Goal: Transaction & Acquisition: Purchase product/service

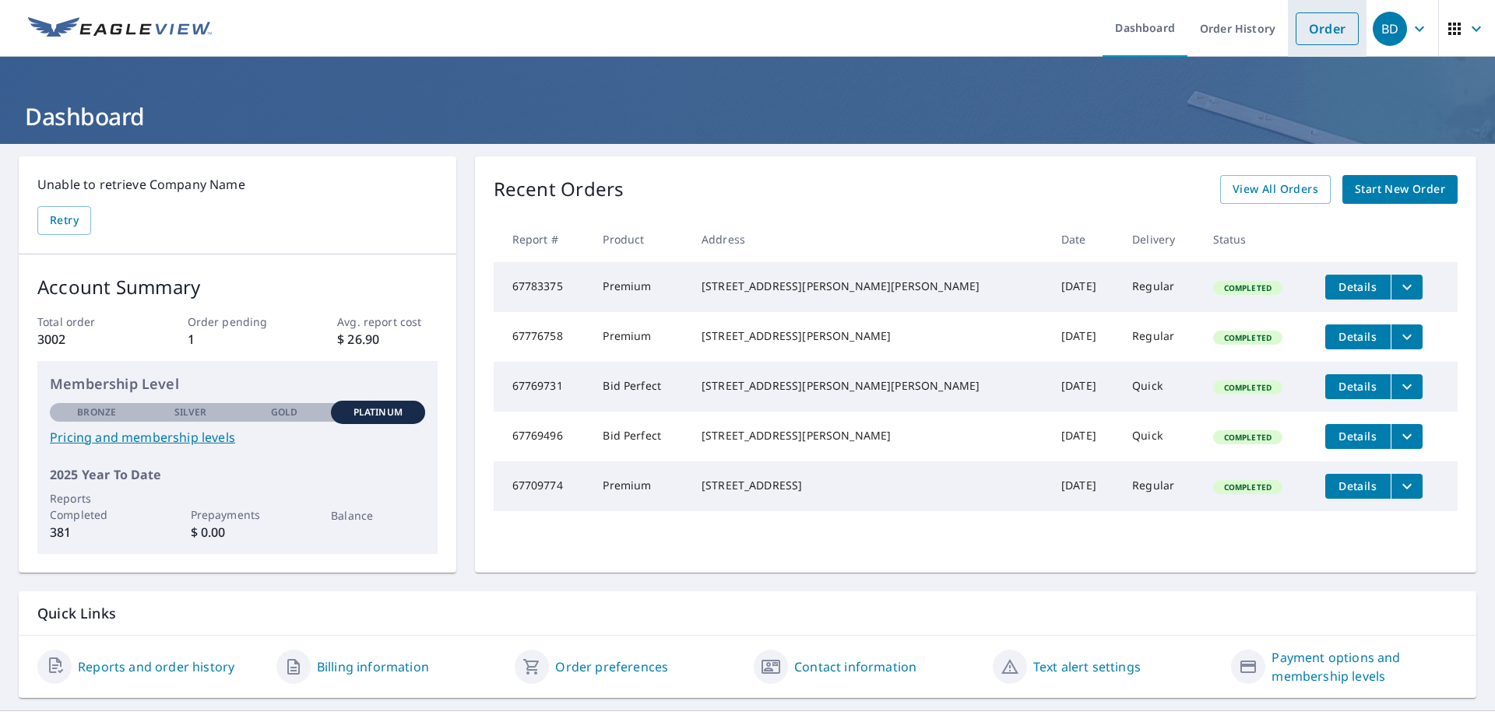
click at [760, 41] on link "Order" at bounding box center [1326, 28] width 63 height 33
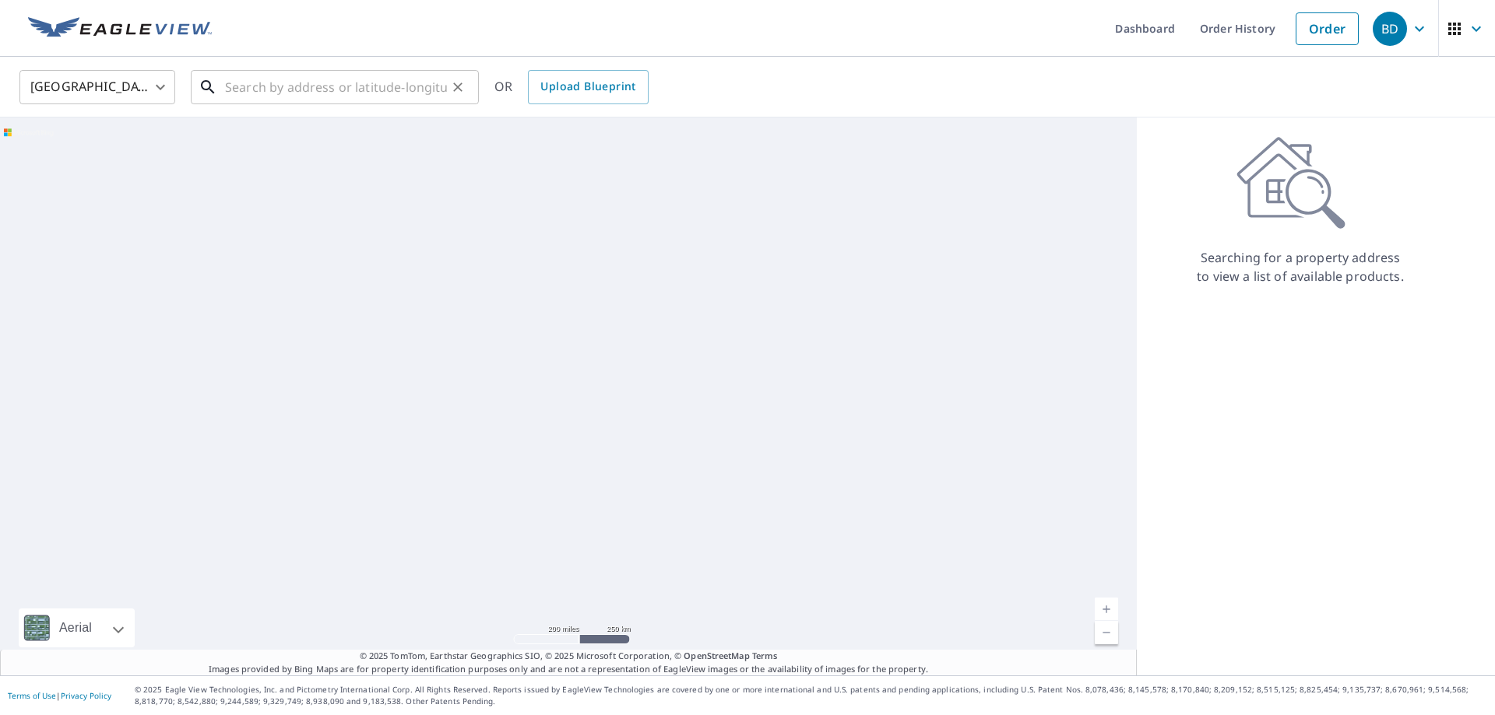
drag, startPoint x: 318, startPoint y: 98, endPoint x: 396, endPoint y: 65, distance: 85.2
click at [336, 88] on input "text" at bounding box center [336, 87] width 222 height 44
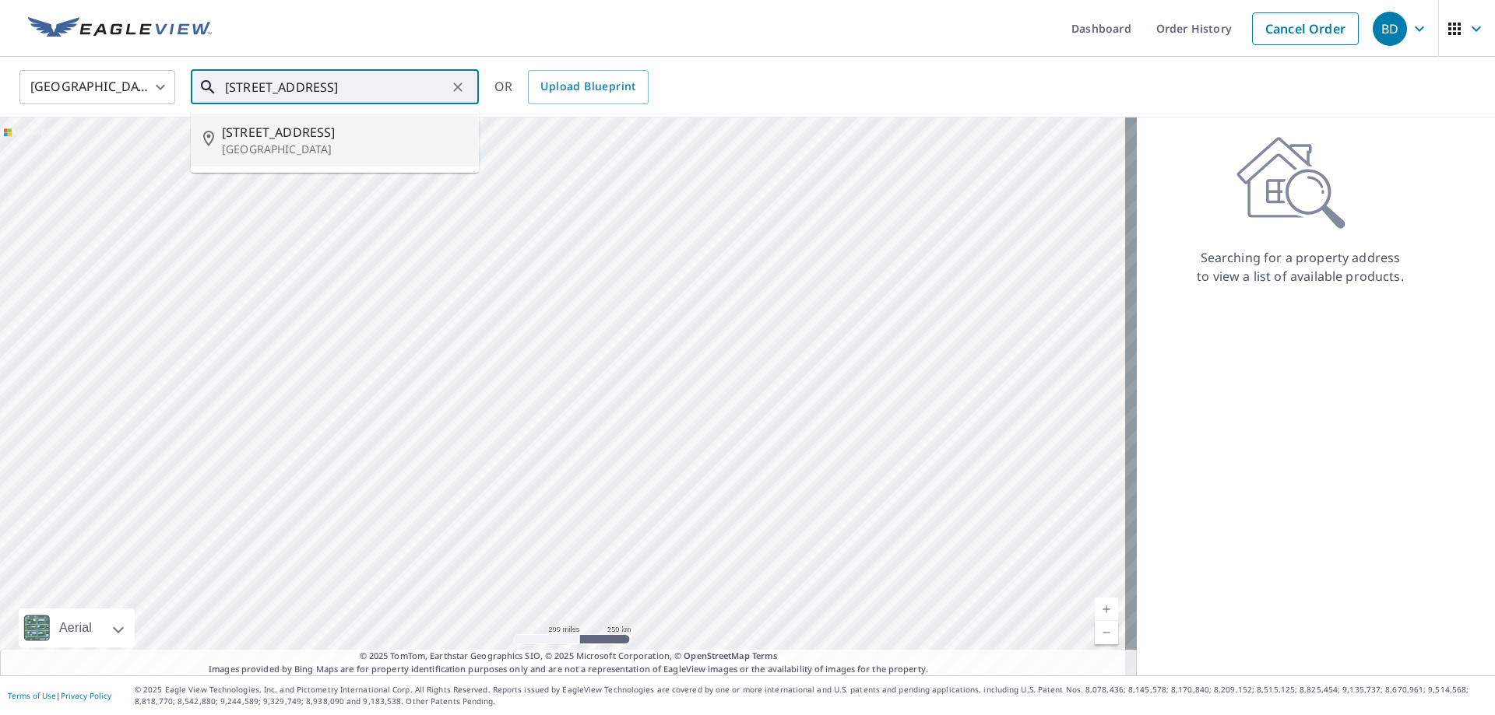
click at [301, 137] on span "[STREET_ADDRESS]" at bounding box center [344, 132] width 244 height 19
type input "[STREET_ADDRESS]"
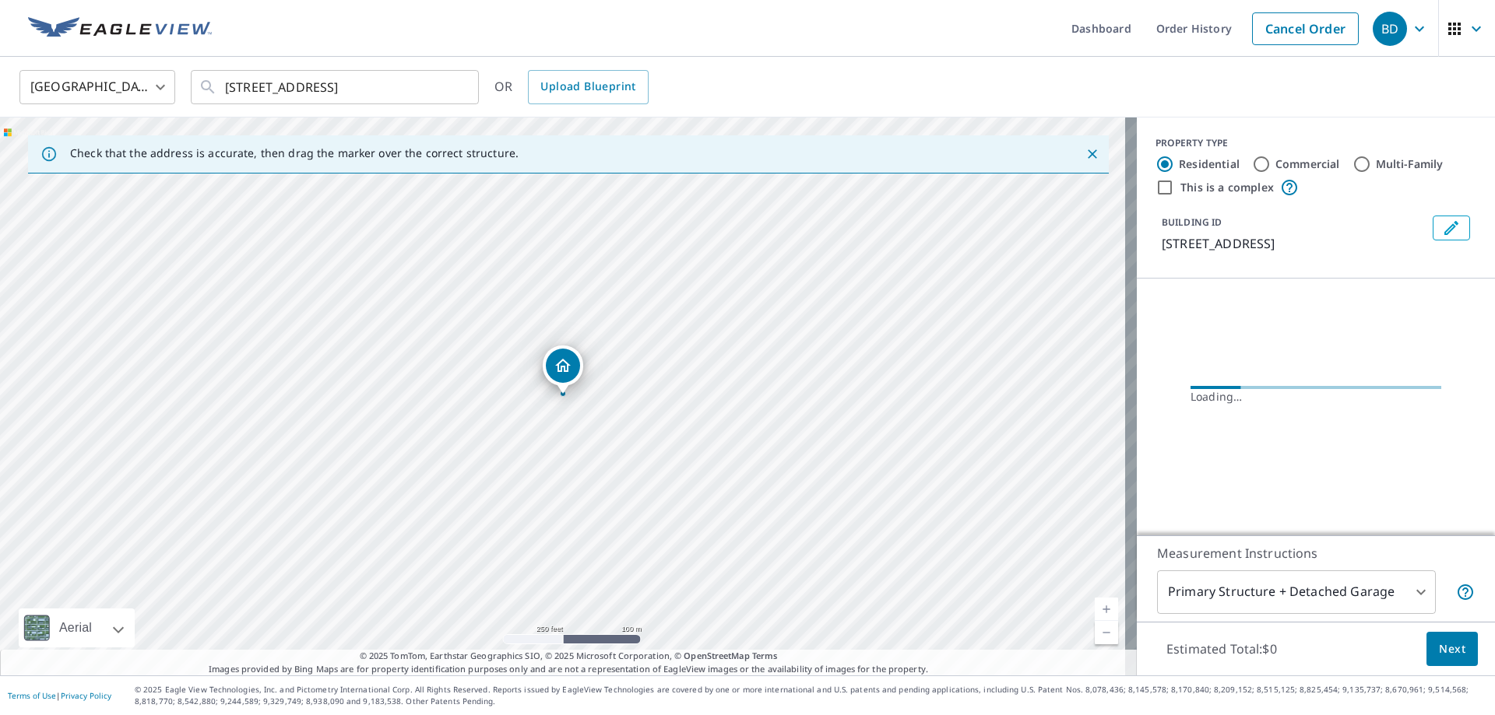
click at [760, 606] on link "Current Level 17, Zoom In" at bounding box center [1106, 609] width 23 height 23
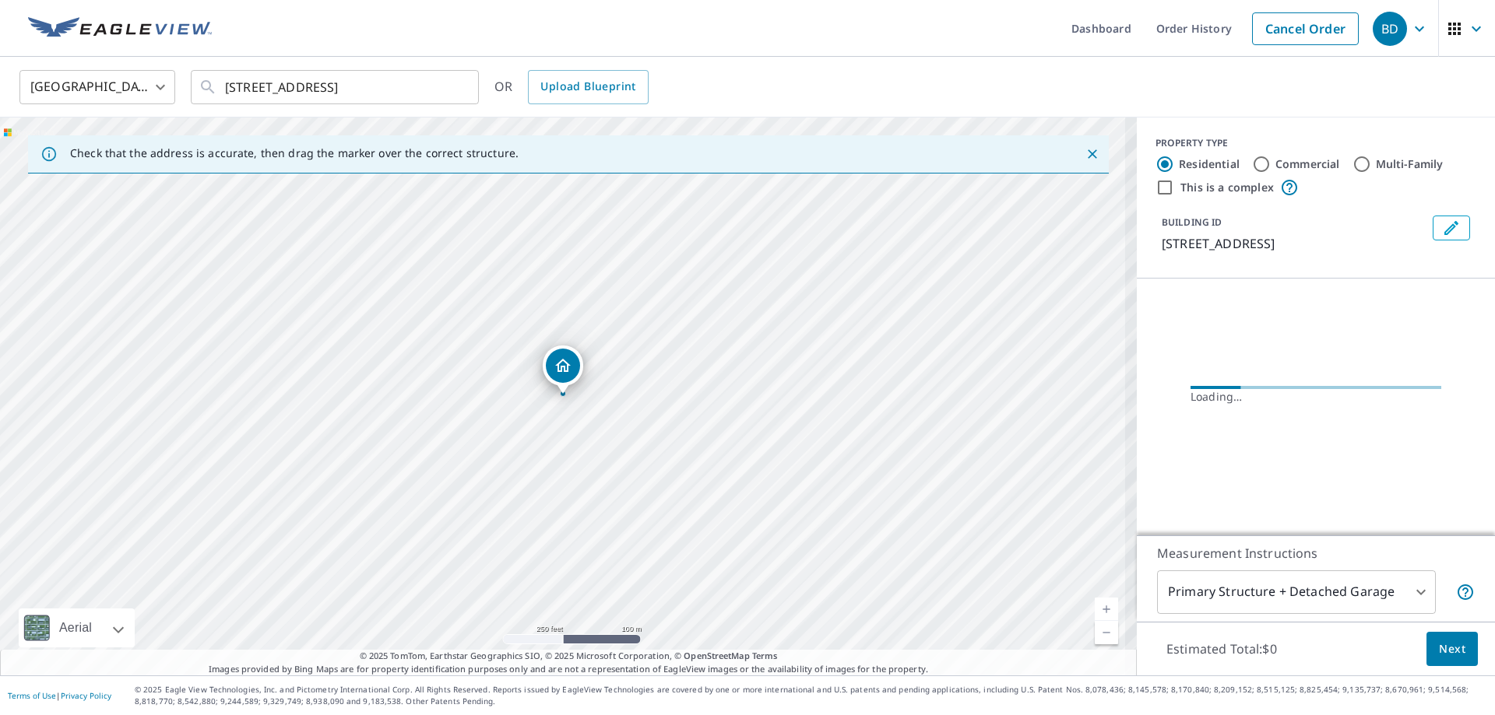
click at [760, 606] on link "Current Level 17.62395663233702, Zoom In" at bounding box center [1106, 609] width 23 height 23
click at [760, 606] on link "Current Level 18.19379994704288, Zoom In Disabled" at bounding box center [1106, 609] width 23 height 23
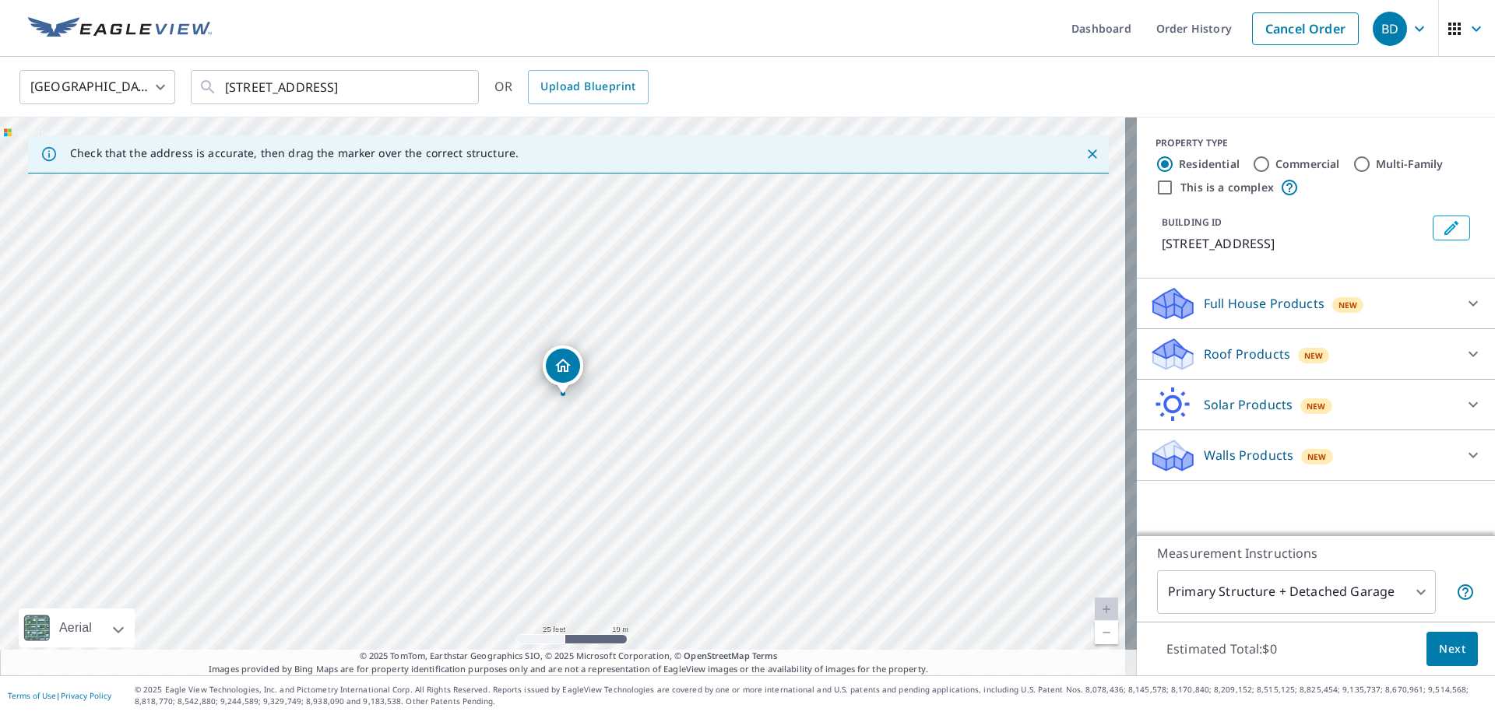
click at [760, 361] on p "Roof Products" at bounding box center [1247, 354] width 86 height 19
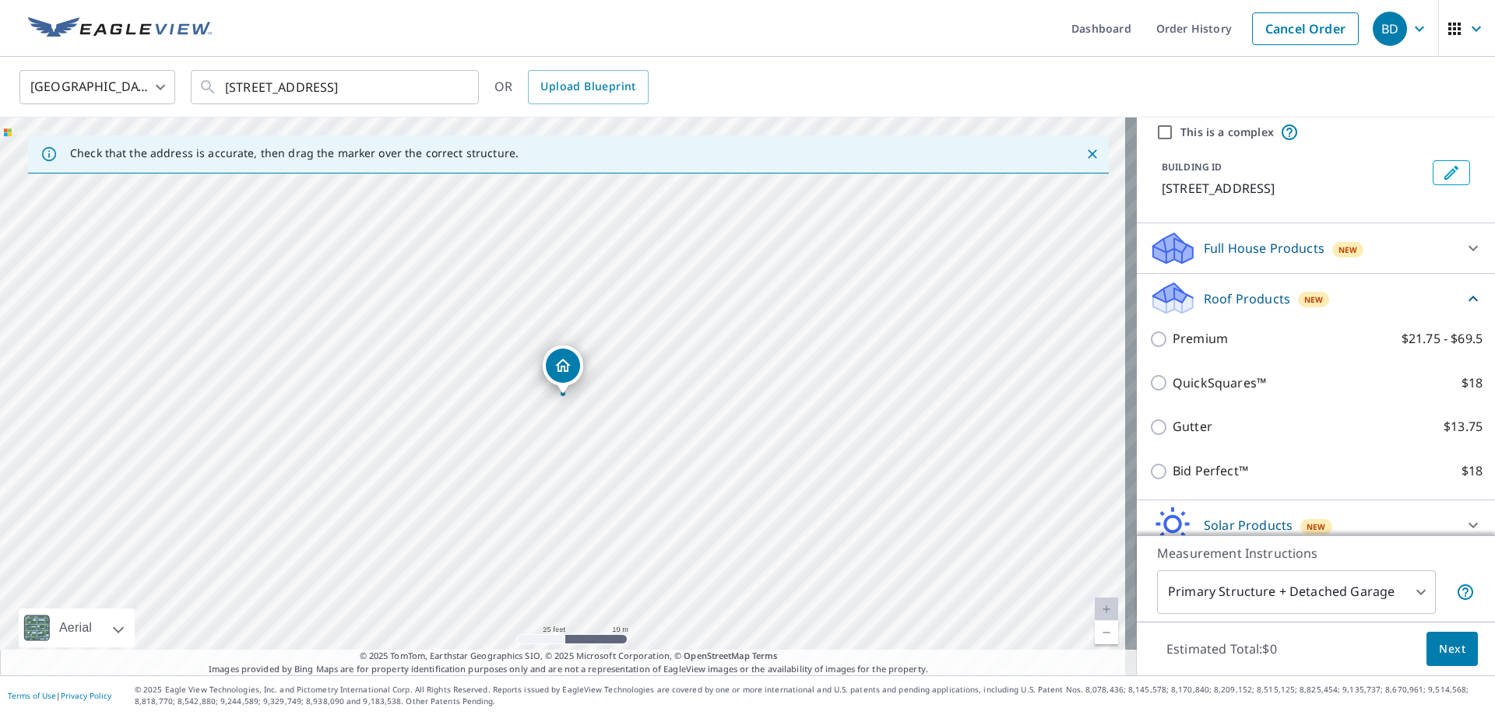
scroll to position [121, 0]
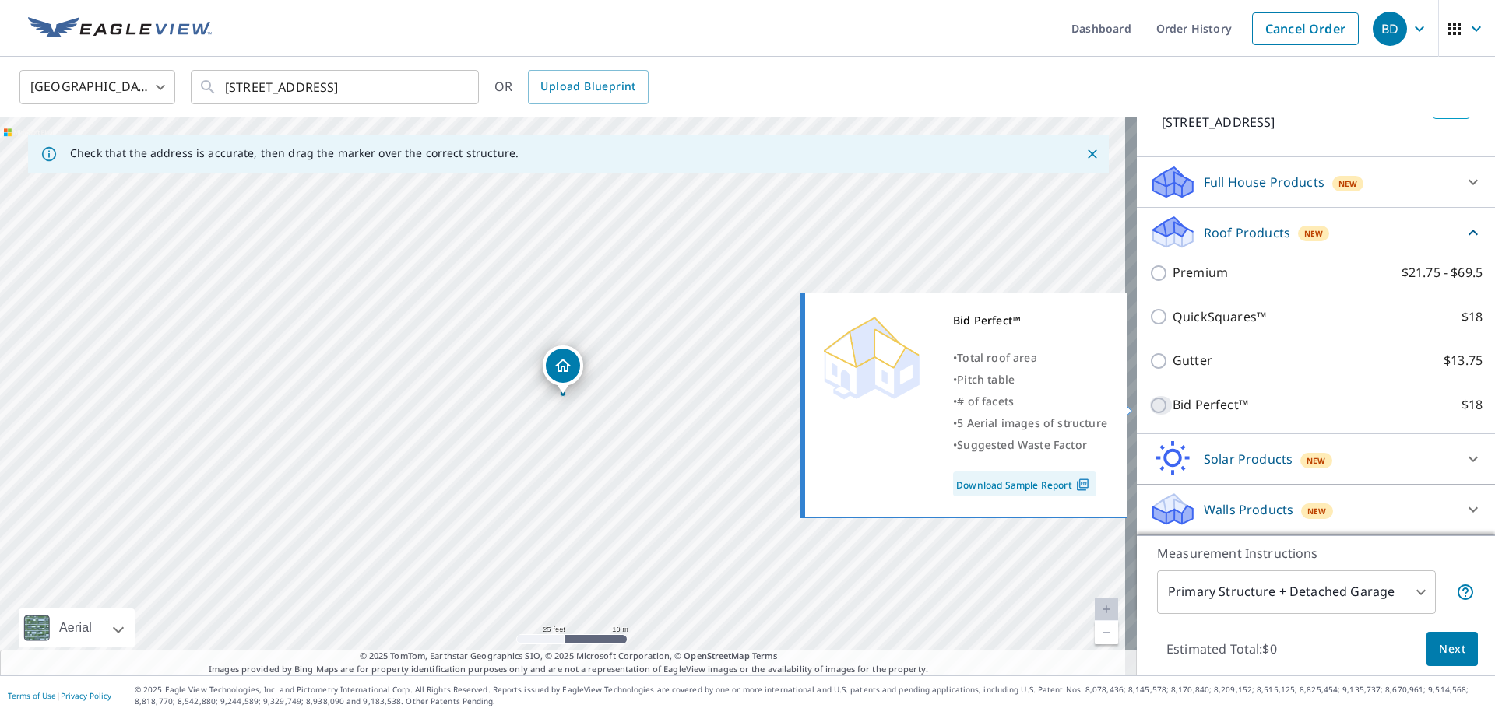
click at [760, 409] on input "Bid Perfect™ $18" at bounding box center [1160, 405] width 23 height 19
checkbox input "true"
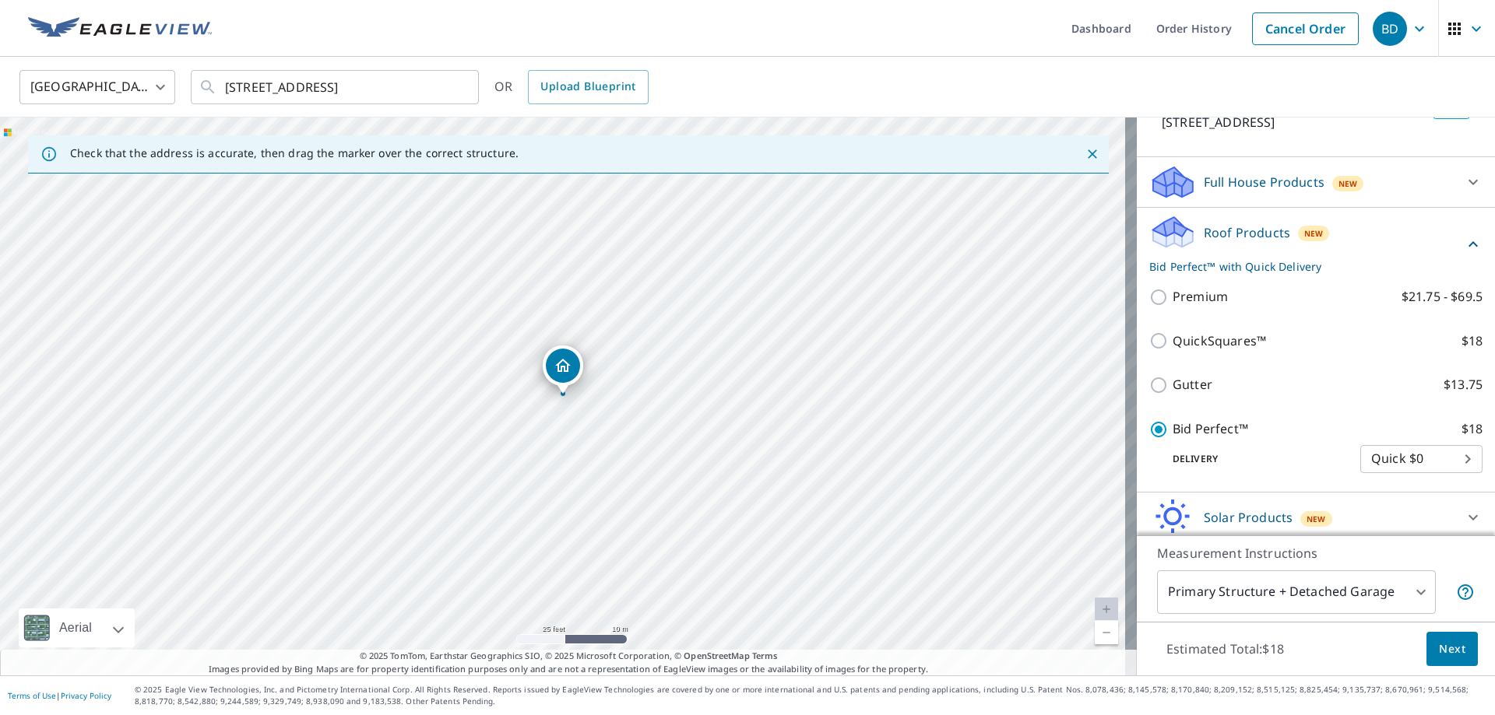
click at [760, 639] on button "Next" at bounding box center [1451, 649] width 51 height 35
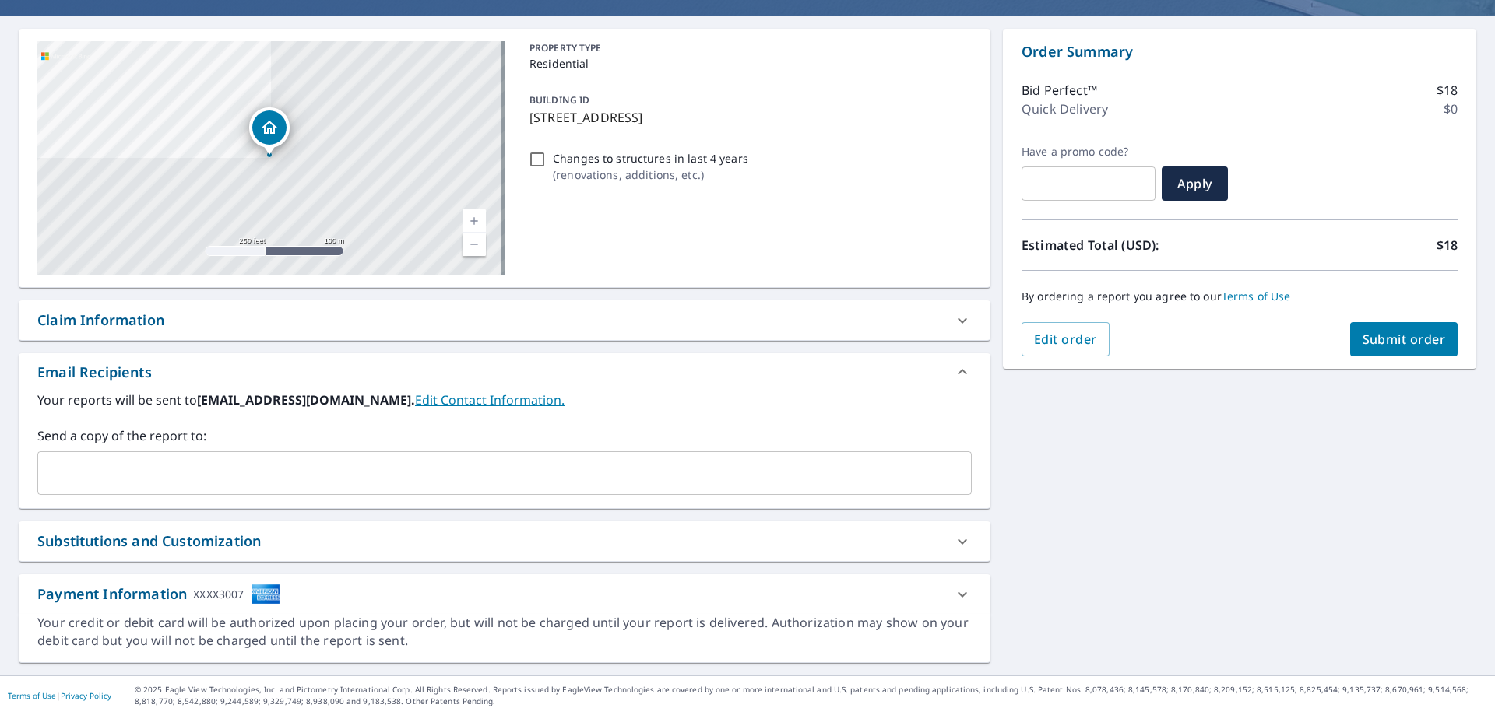
scroll to position [128, 0]
click at [221, 488] on div "​" at bounding box center [504, 474] width 934 height 44
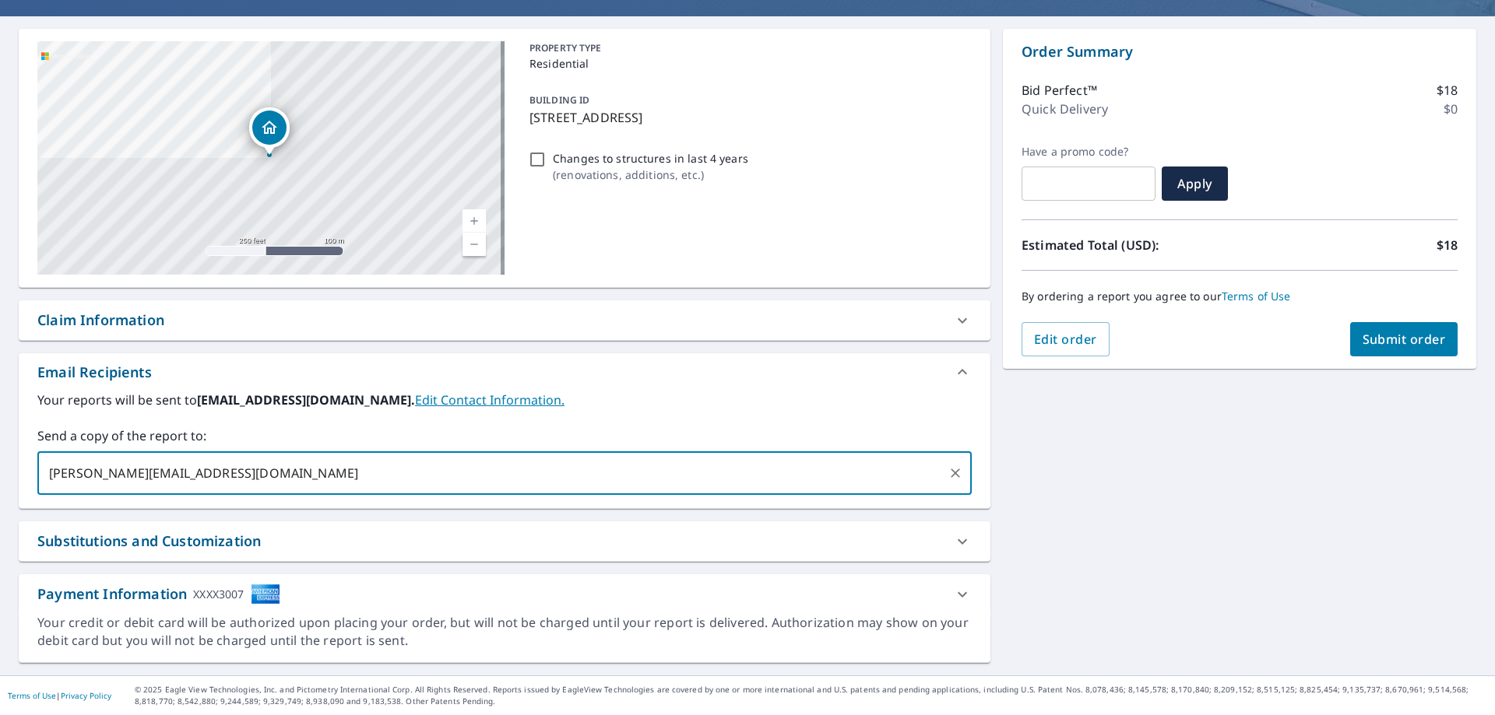
type input "[PERSON_NAME][EMAIL_ADDRESS][DOMAIN_NAME]"
type input "[EMAIL_ADDRESS][DOMAIN_NAME]"
click at [760, 356] on button "Submit order" at bounding box center [1404, 339] width 108 height 34
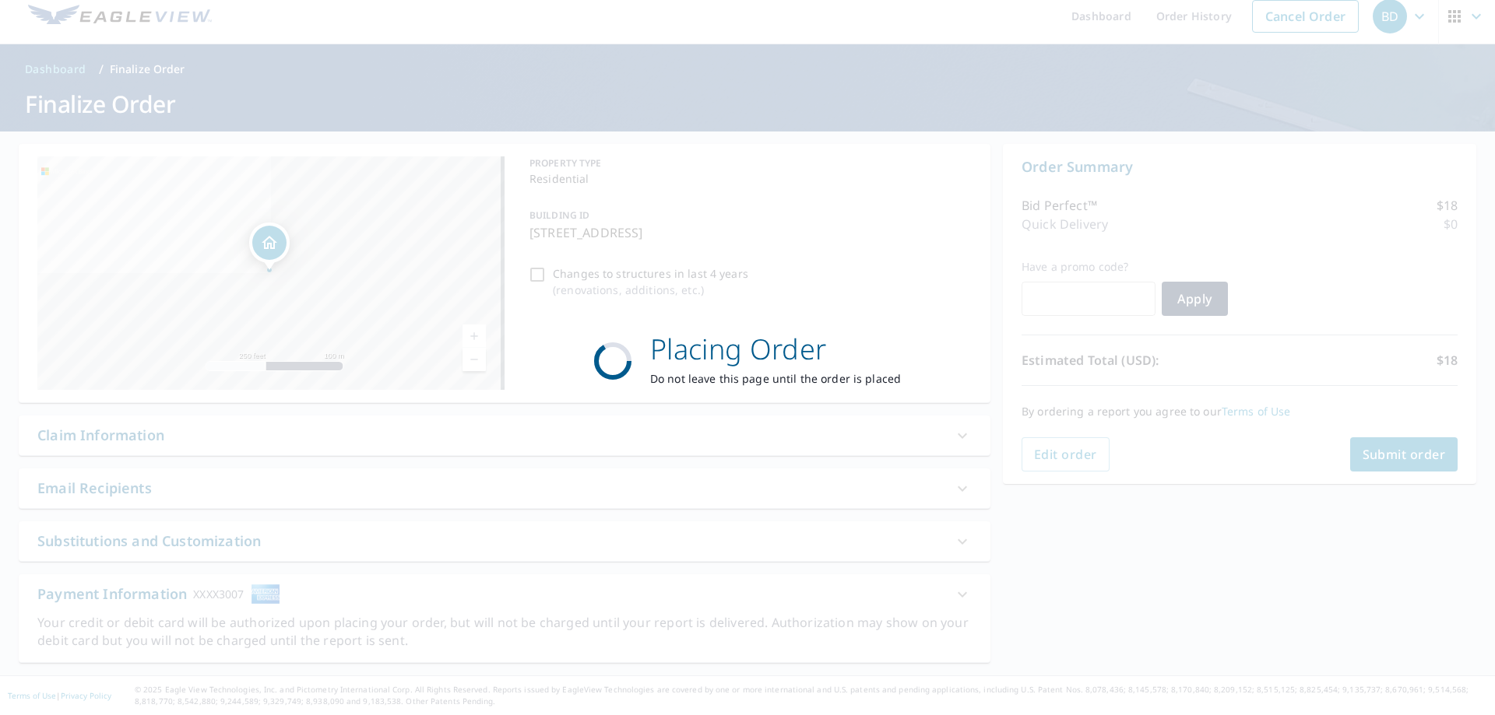
scroll to position [12, 0]
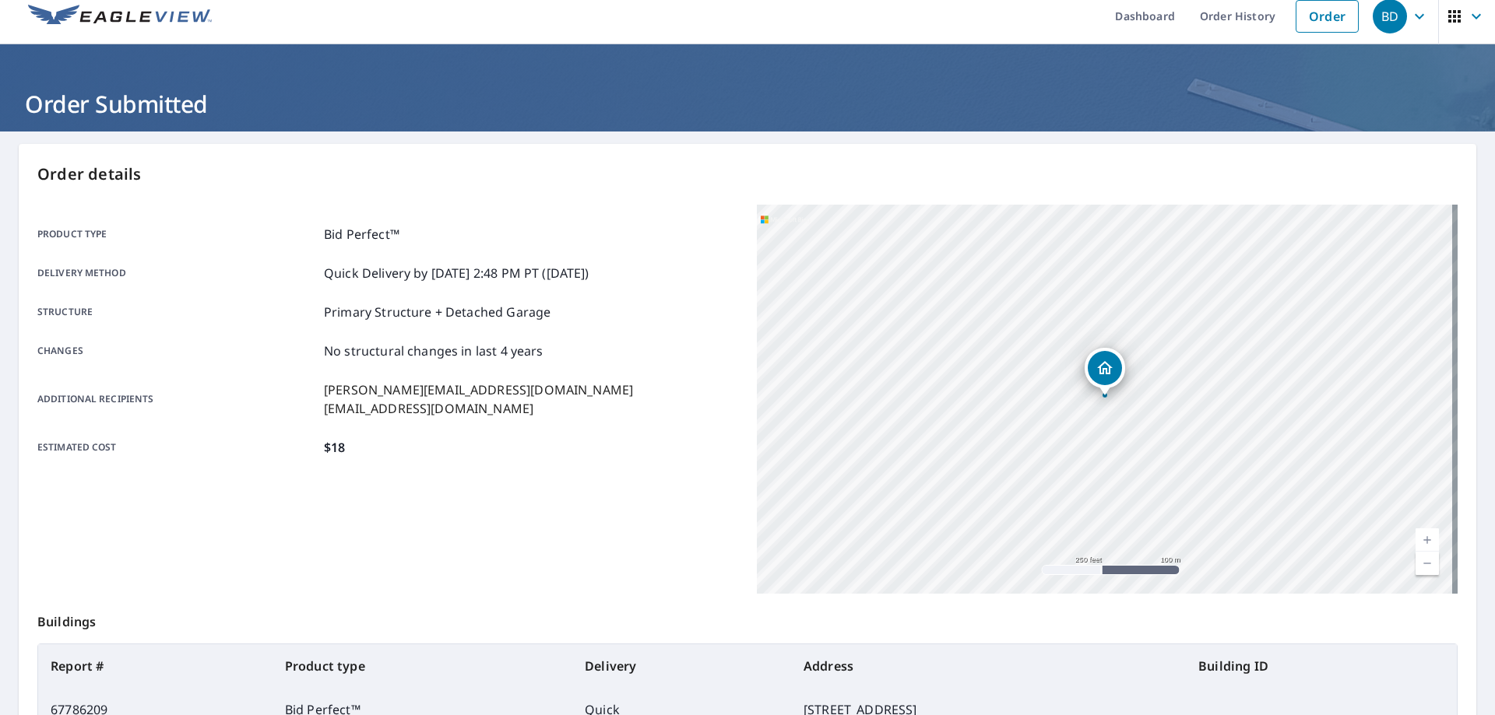
scroll to position [201, 0]
